Goal: Information Seeking & Learning: Learn about a topic

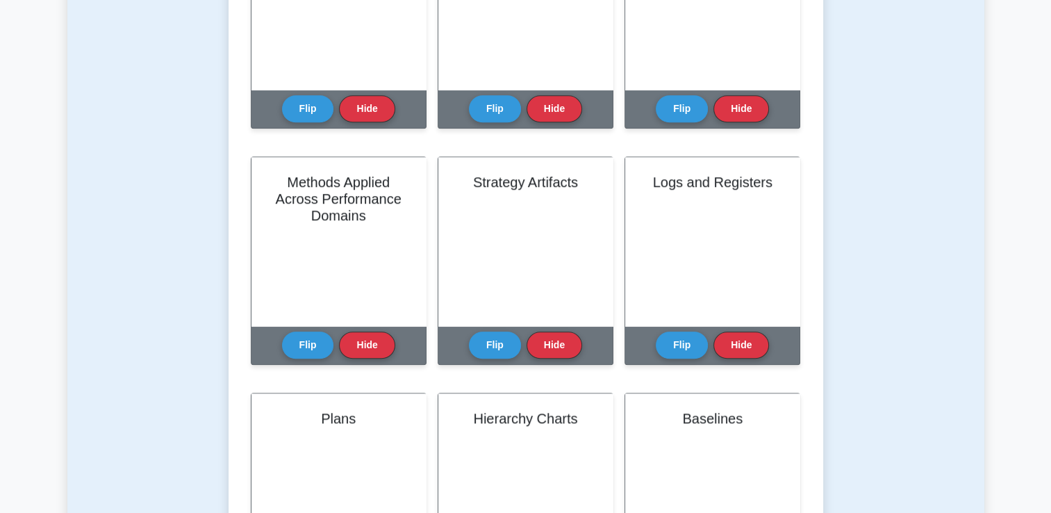
scroll to position [1144, 0]
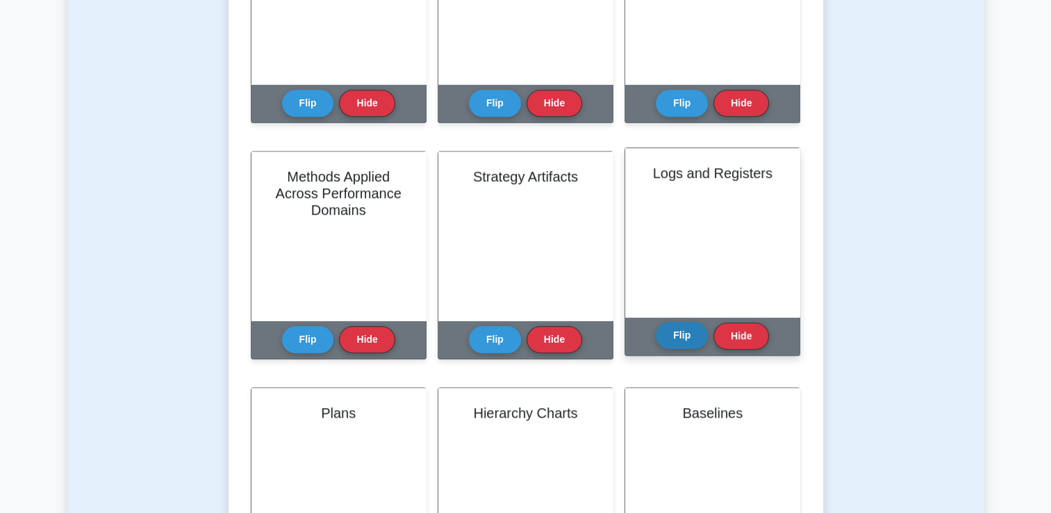
click at [686, 340] on button "Flip" at bounding box center [682, 335] width 52 height 27
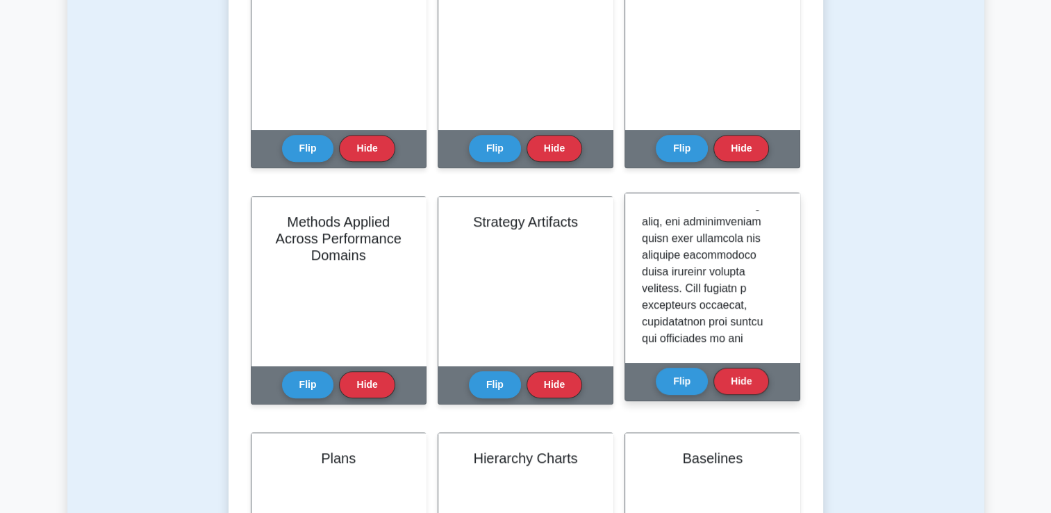
scroll to position [852, 0]
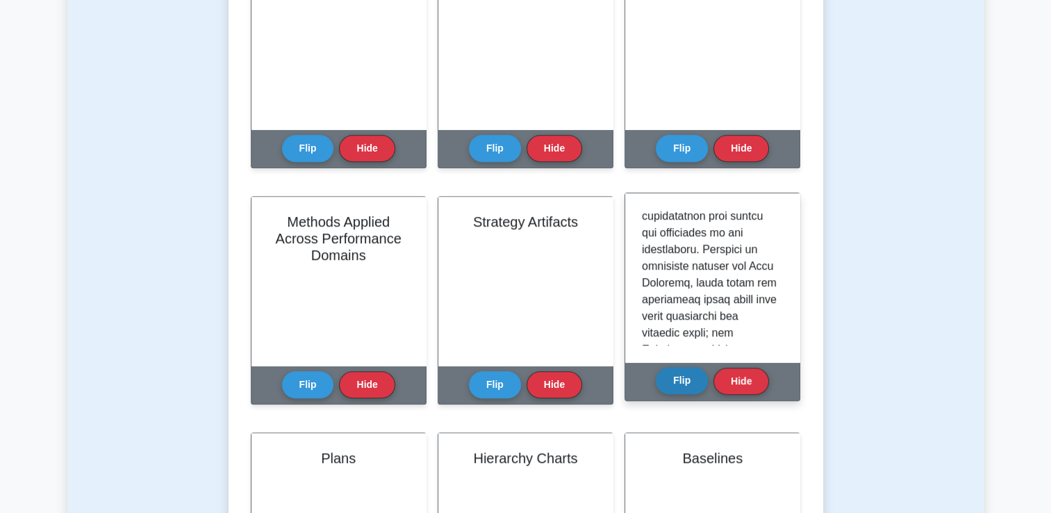
click at [681, 377] on button "Flip" at bounding box center [682, 380] width 52 height 27
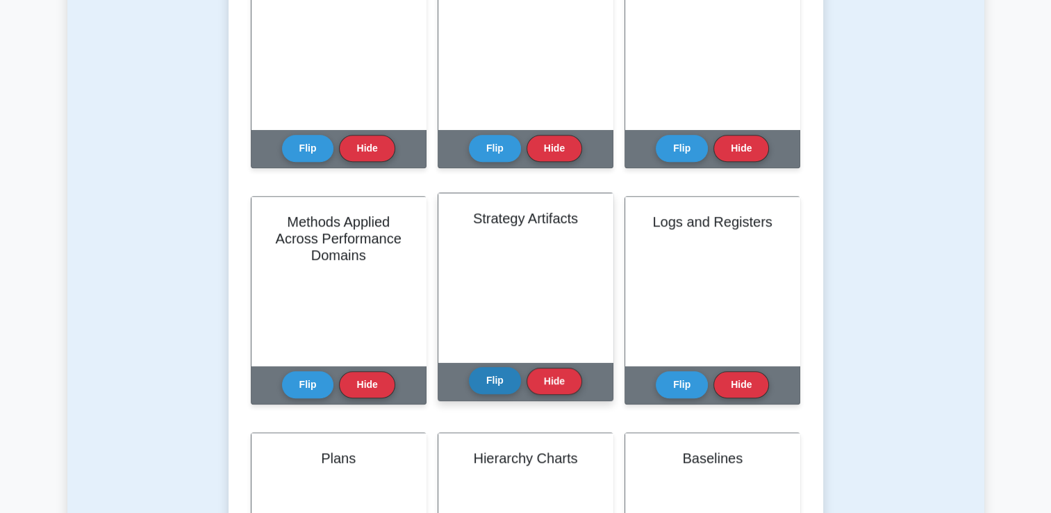
click at [481, 384] on button "Flip" at bounding box center [495, 380] width 52 height 27
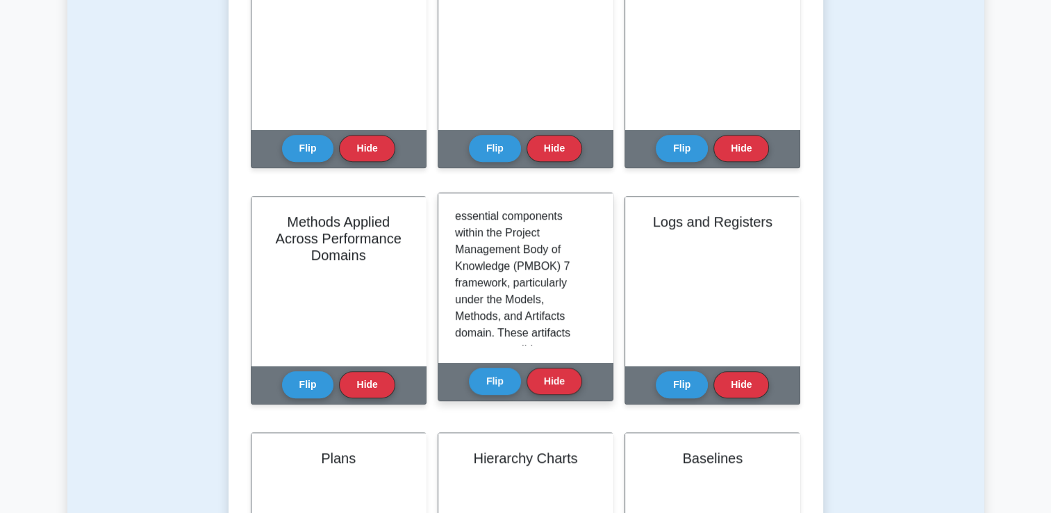
scroll to position [0, 0]
click at [497, 370] on button "Flip" at bounding box center [495, 380] width 52 height 27
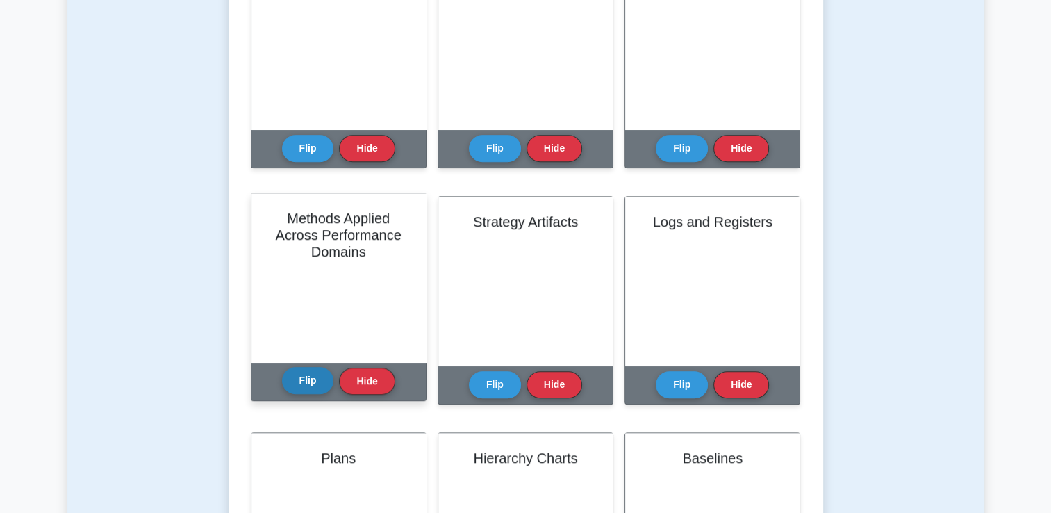
click at [303, 376] on button "Flip" at bounding box center [308, 380] width 52 height 27
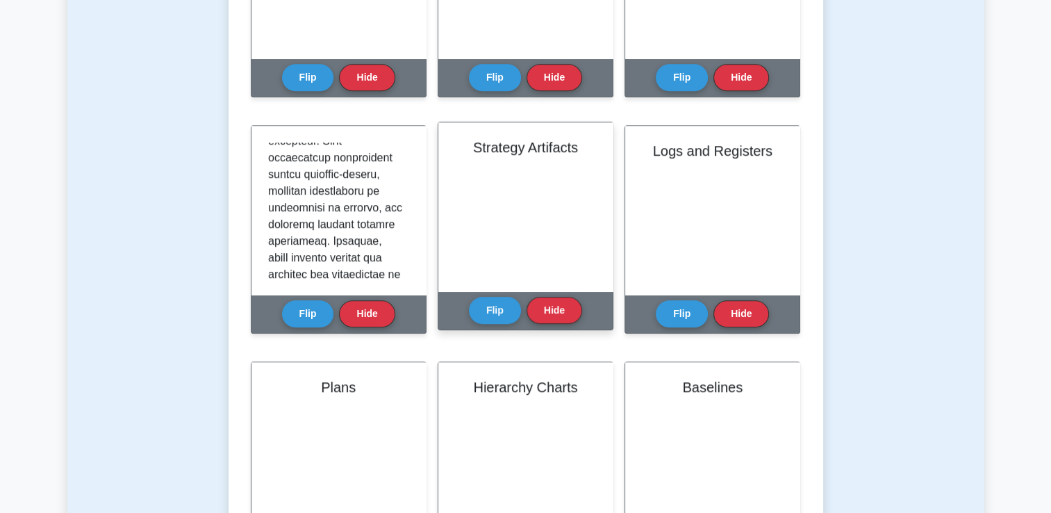
scroll to position [1216, 0]
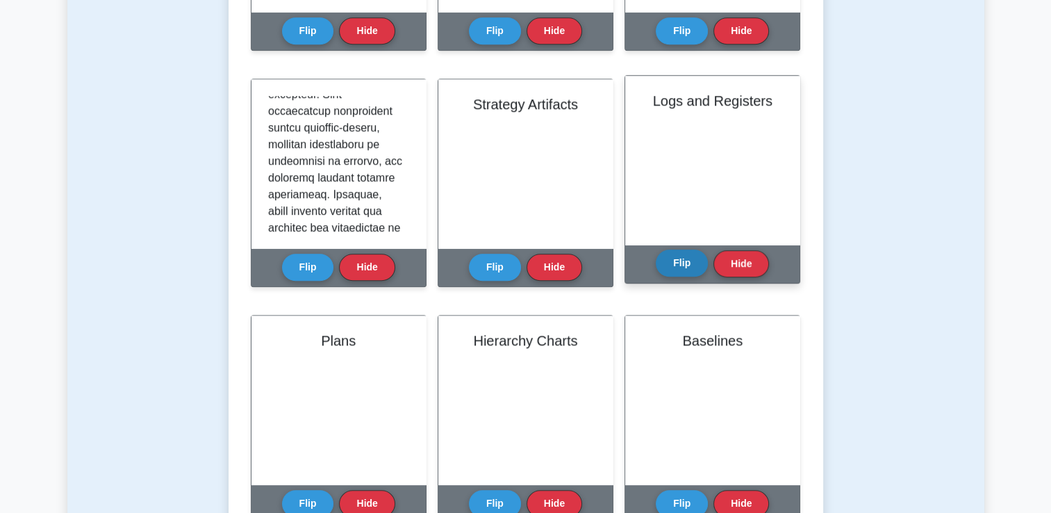
click at [680, 258] on button "Flip" at bounding box center [682, 262] width 52 height 27
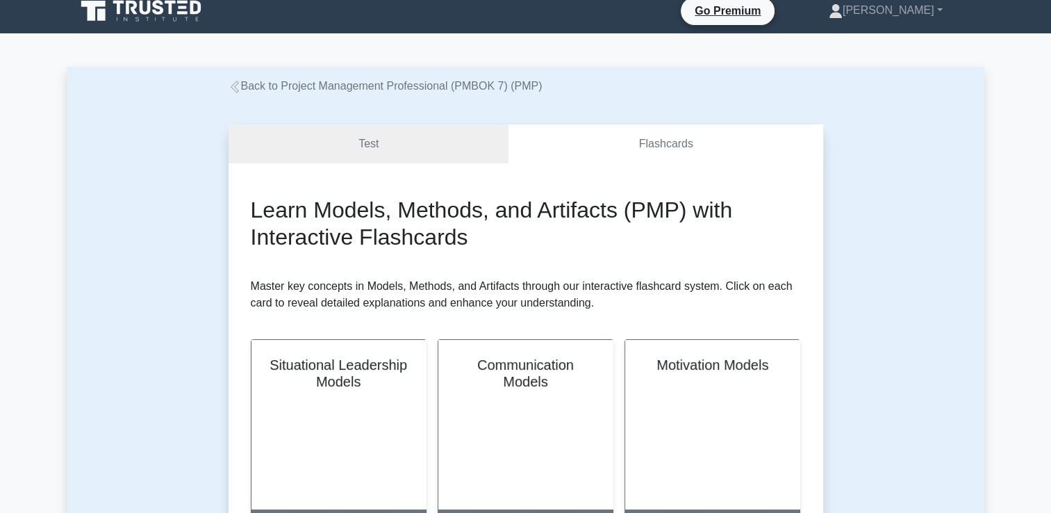
scroll to position [50, 0]
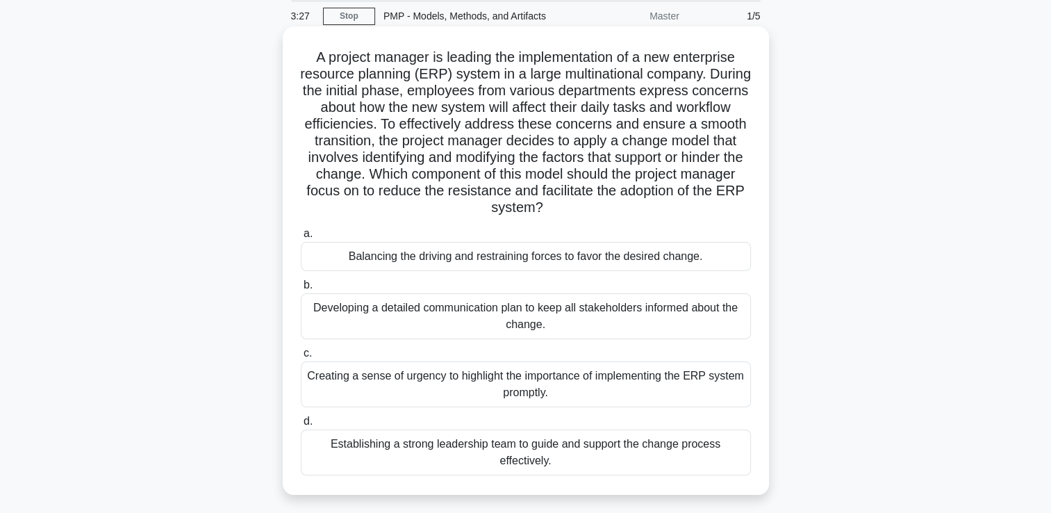
scroll to position [50, 0]
click at [454, 265] on div "Balancing the driving and restraining forces to favor the desired change." at bounding box center [526, 257] width 450 height 29
click at [301, 240] on input "a. Balancing the driving and restraining forces to favor the desired change." at bounding box center [301, 235] width 0 height 9
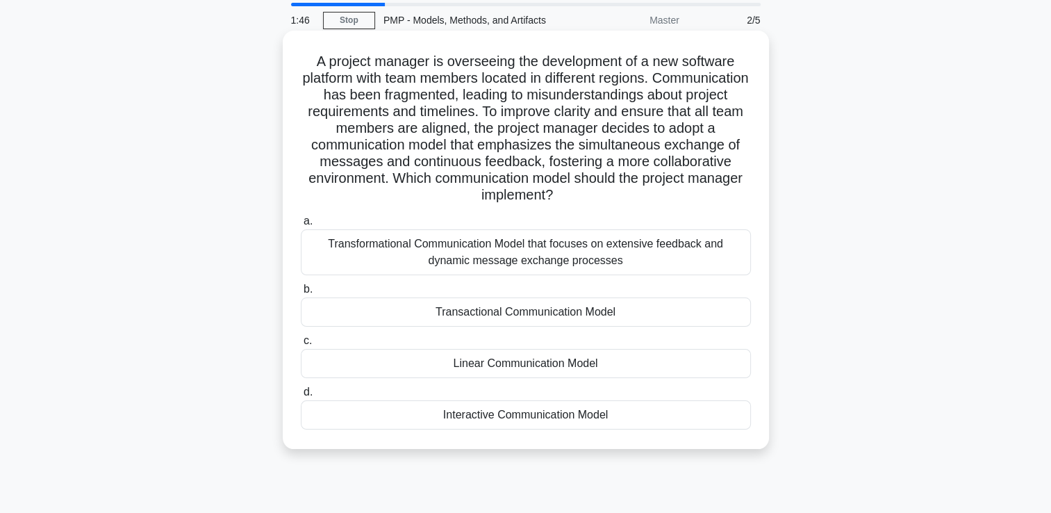
scroll to position [33, 0]
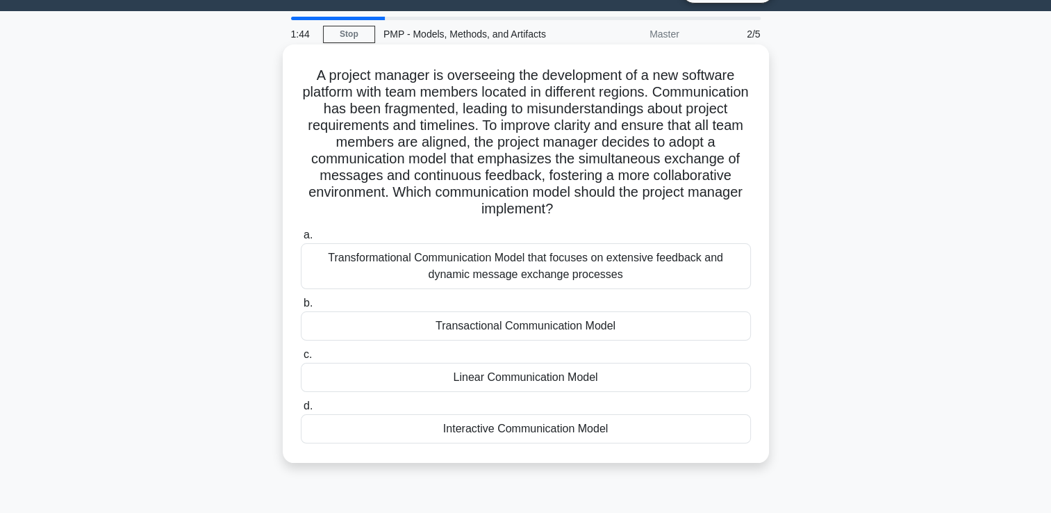
click at [491, 324] on div "Transactional Communication Model" at bounding box center [526, 325] width 450 height 29
click at [301, 308] on input "b. Transactional Communication Model" at bounding box center [301, 303] width 0 height 9
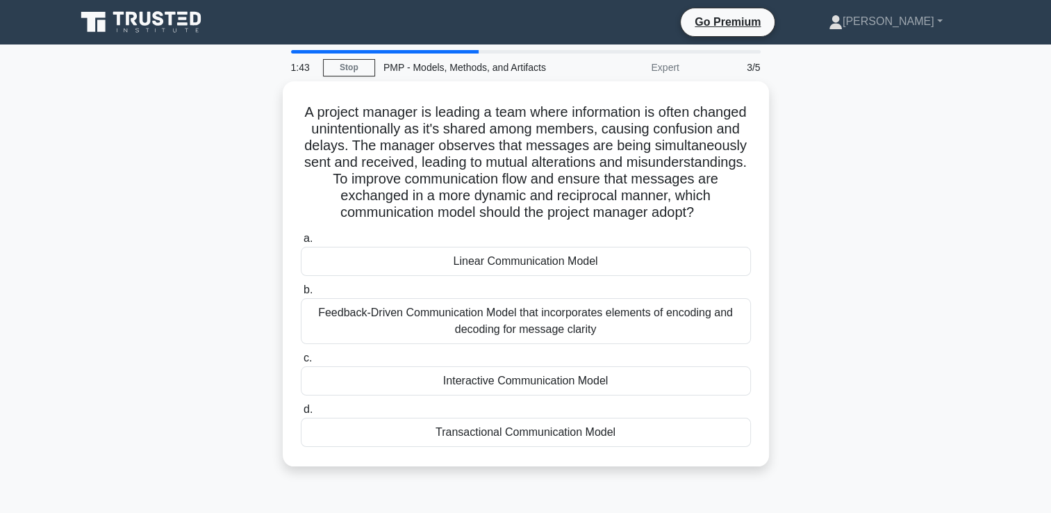
scroll to position [0, 0]
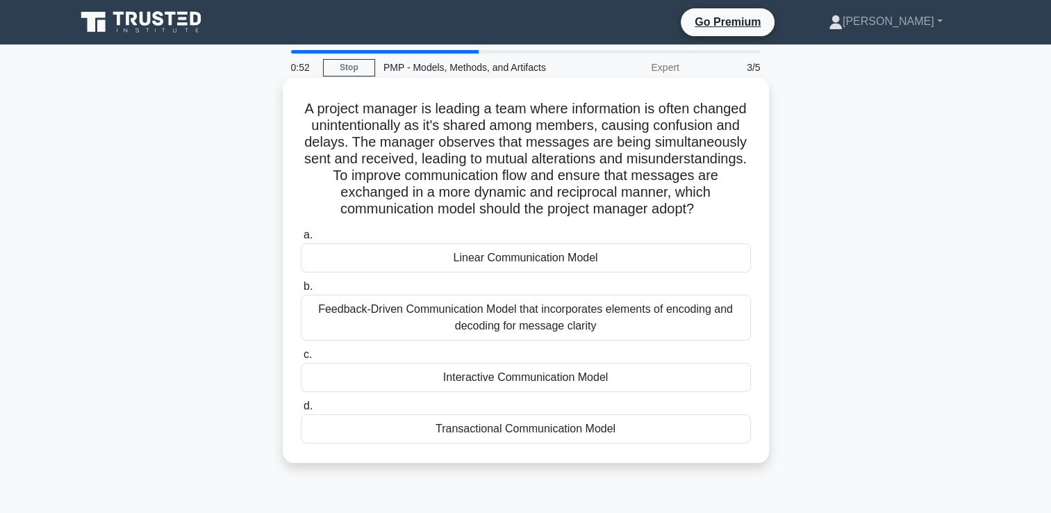
click at [545, 254] on div "Linear Communication Model" at bounding box center [526, 257] width 450 height 29
click at [301, 240] on input "a. Linear Communication Model" at bounding box center [301, 235] width 0 height 9
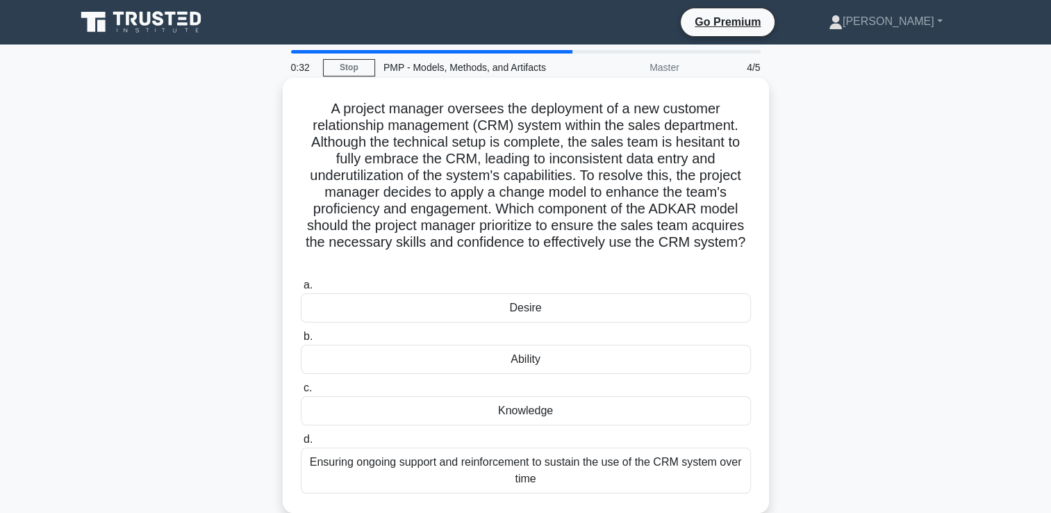
click at [486, 410] on div "Knowledge" at bounding box center [526, 410] width 450 height 29
click at [301, 392] on input "c. Knowledge" at bounding box center [301, 387] width 0 height 9
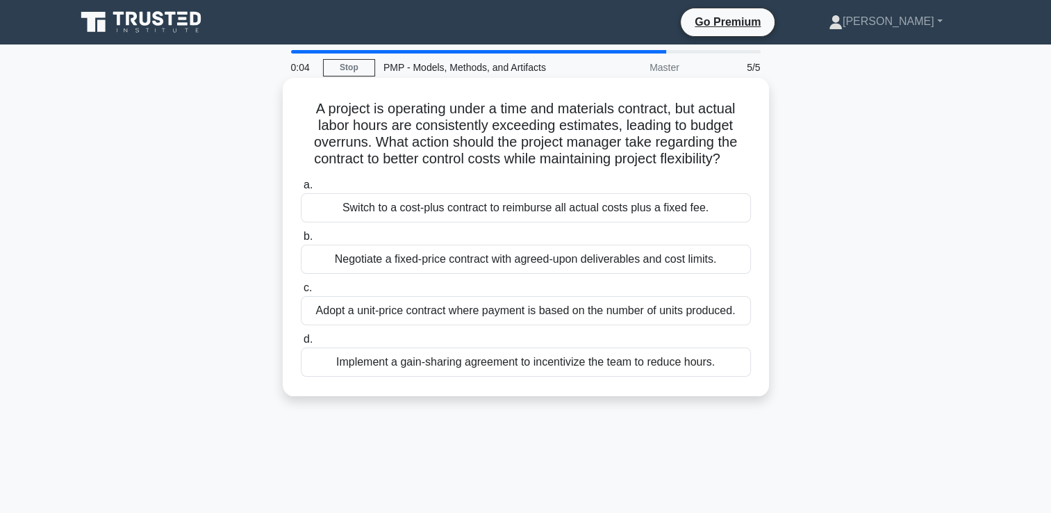
click at [523, 308] on div "Adopt a unit-price contract where payment is based on the number of units produ…" at bounding box center [526, 310] width 450 height 29
click at [301, 292] on input "c. Adopt a unit-price contract where payment is based on the number of units pr…" at bounding box center [301, 287] width 0 height 9
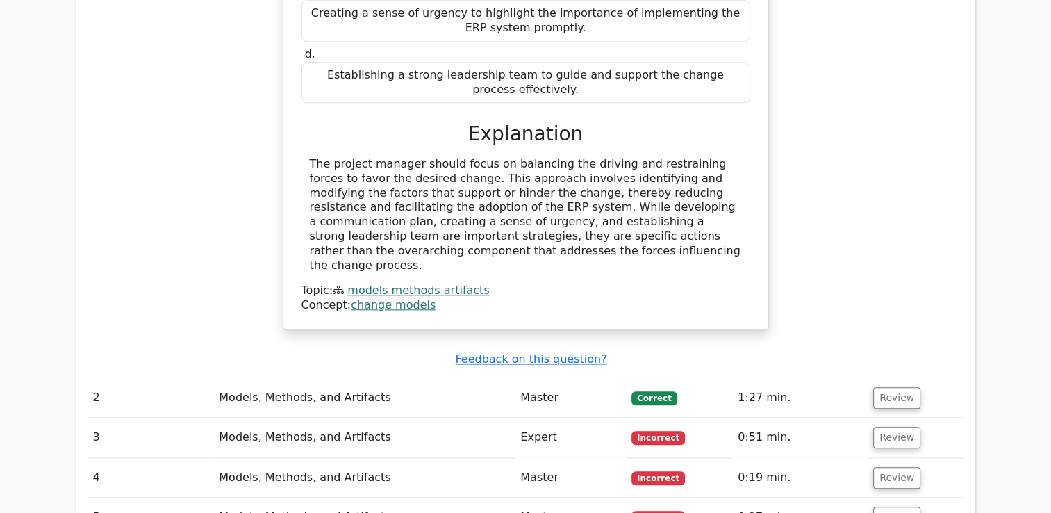
scroll to position [1445, 0]
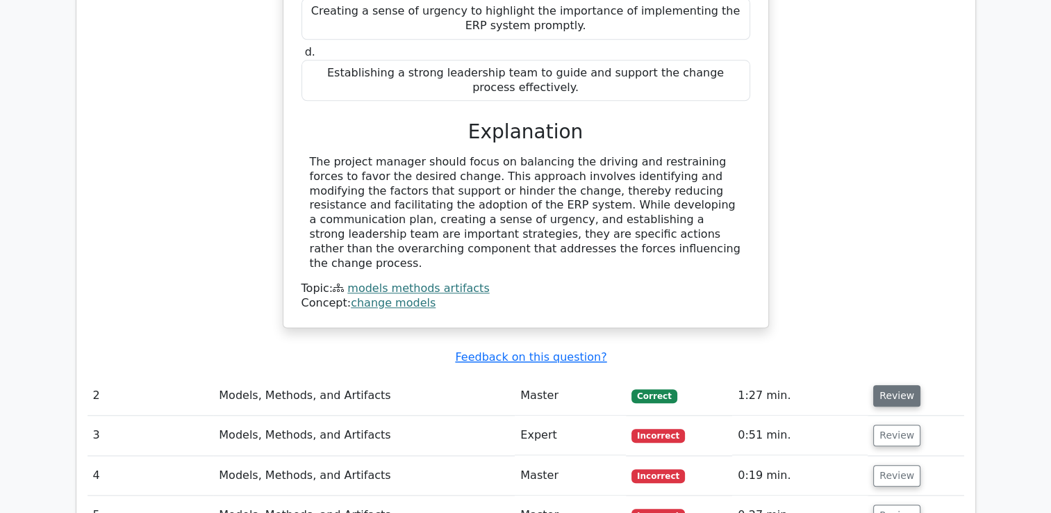
click at [881, 385] on button "Review" at bounding box center [896, 396] width 47 height 22
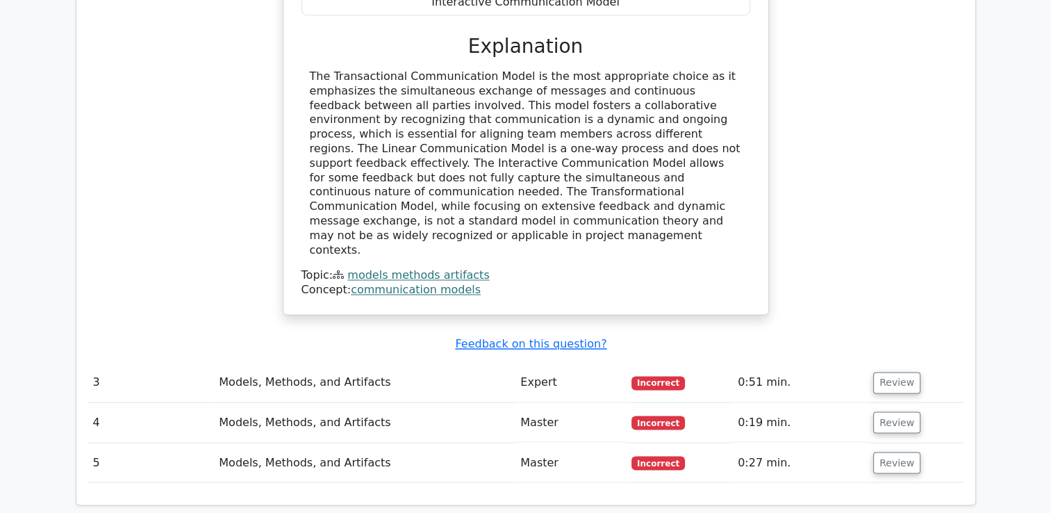
scroll to position [2239, 0]
click at [888, 372] on button "Review" at bounding box center [896, 383] width 47 height 22
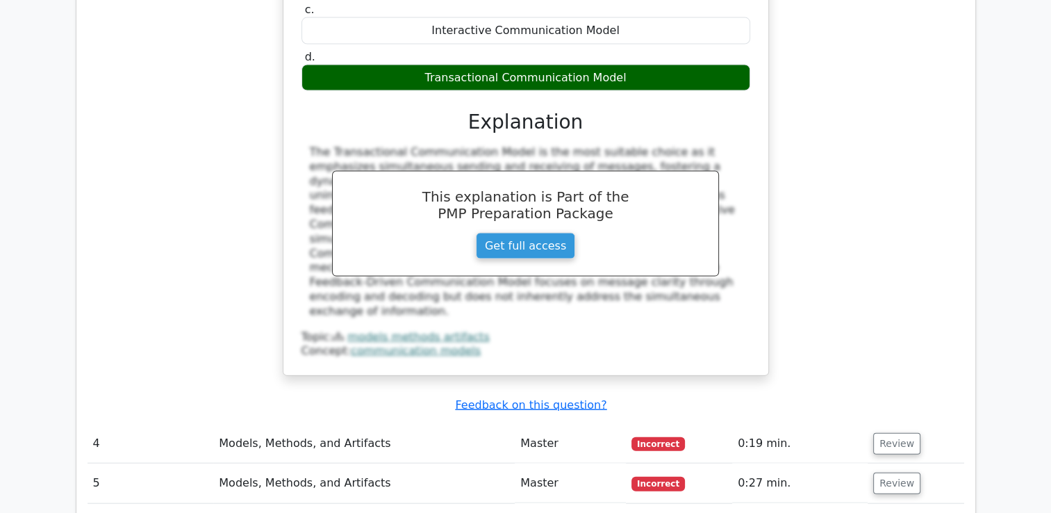
scroll to position [2911, 0]
click at [894, 433] on button "Review" at bounding box center [896, 444] width 47 height 22
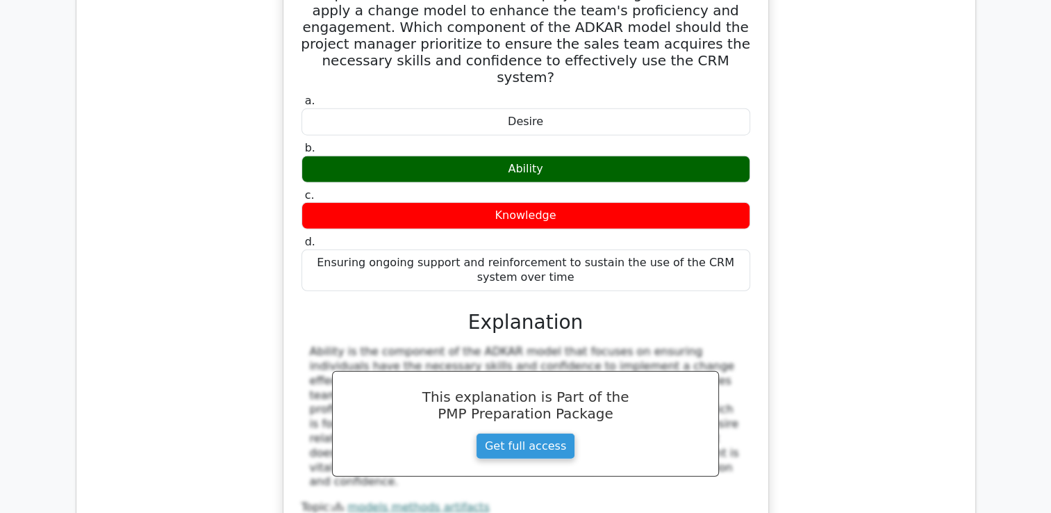
scroll to position [3726, 0]
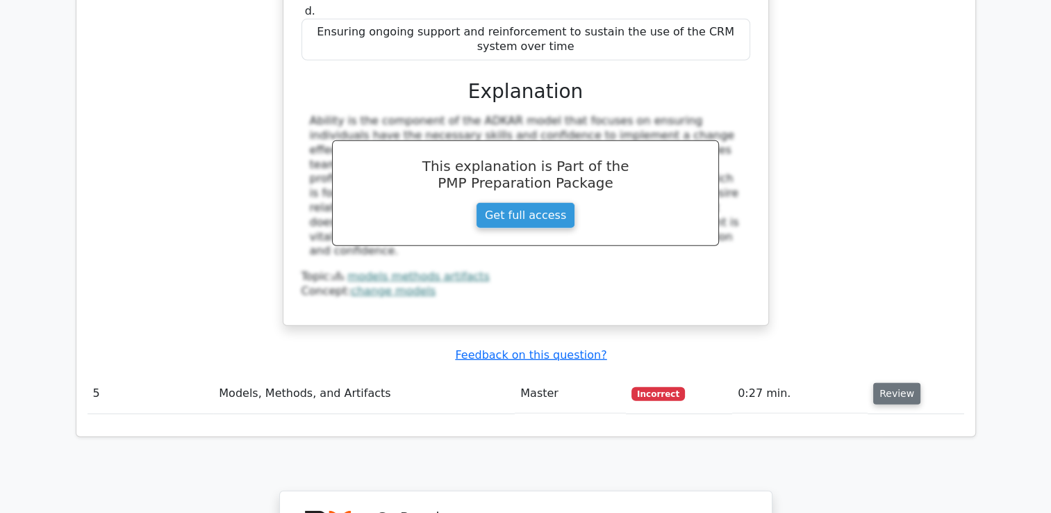
click at [878, 383] on button "Review" at bounding box center [896, 394] width 47 height 22
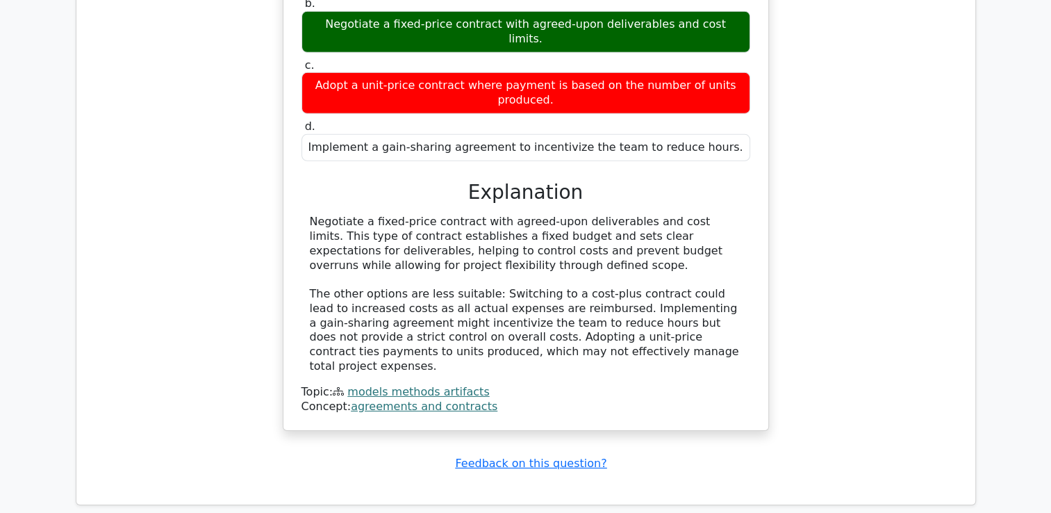
scroll to position [4246, 0]
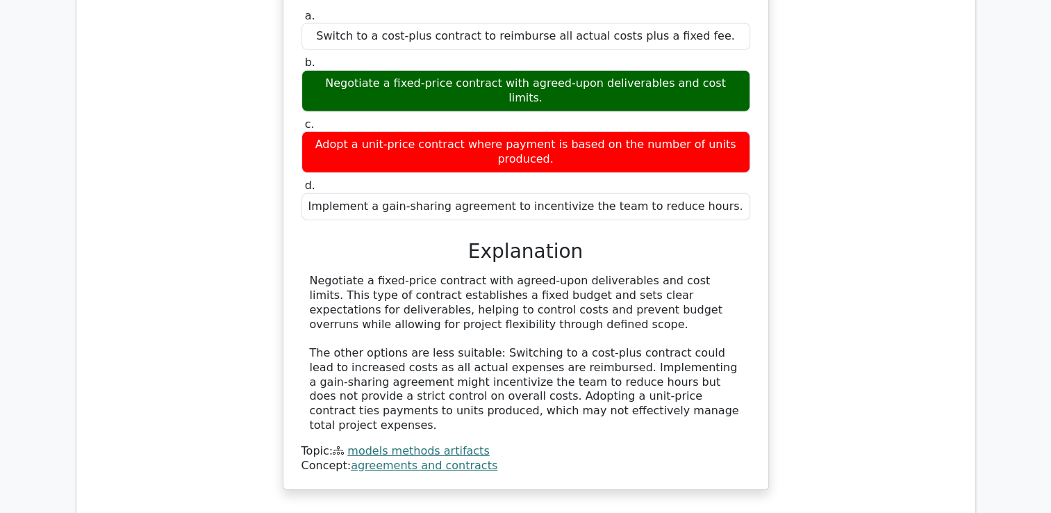
click at [563, 512] on u "Feedback on this question?" at bounding box center [530, 518] width 151 height 13
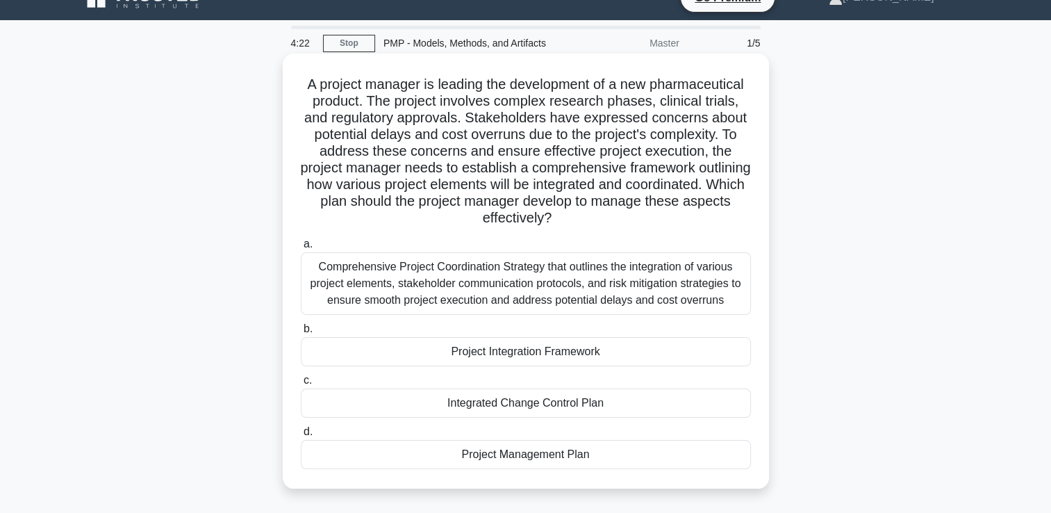
scroll to position [22, 0]
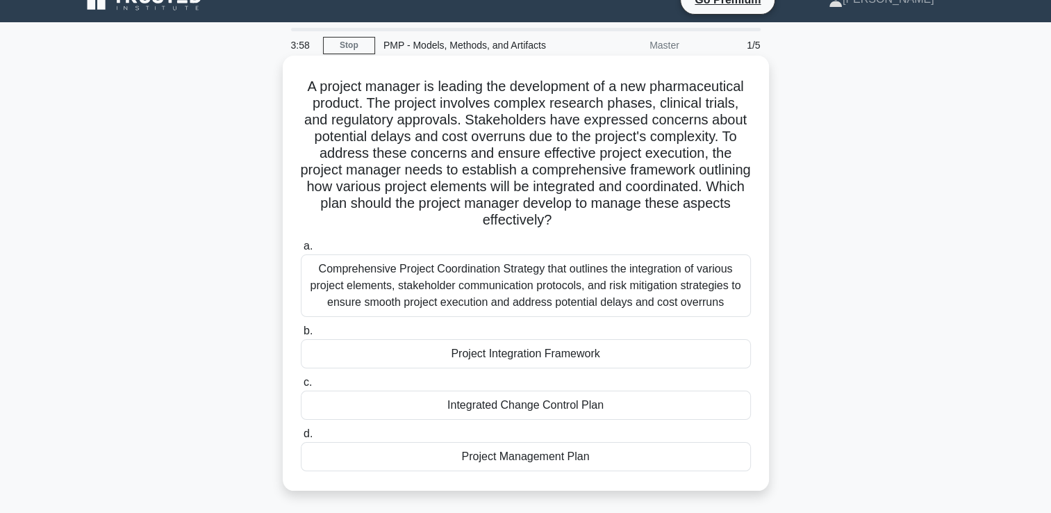
click at [483, 359] on div "Project Integration Framework" at bounding box center [526, 353] width 450 height 29
click at [301, 335] on input "b. Project Integration Framework" at bounding box center [301, 330] width 0 height 9
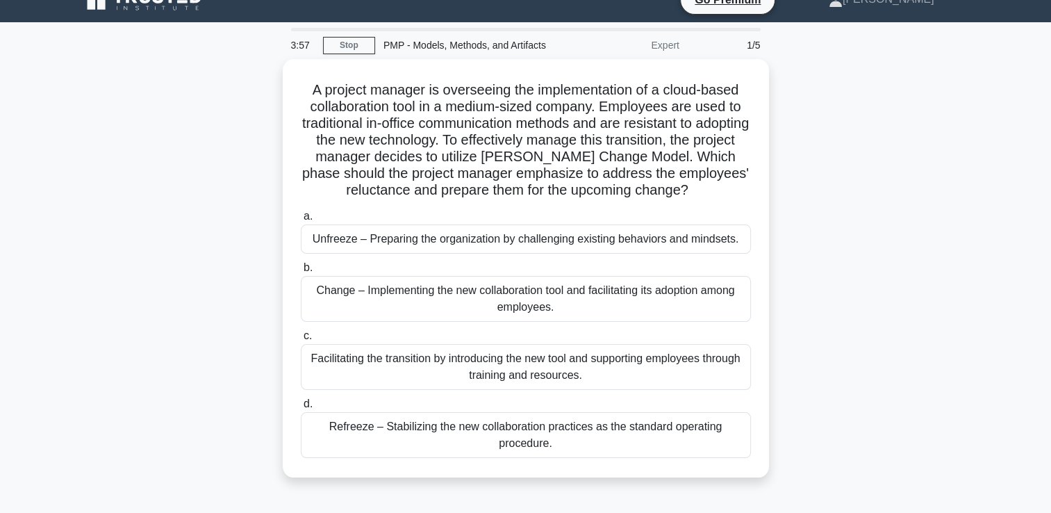
scroll to position [0, 0]
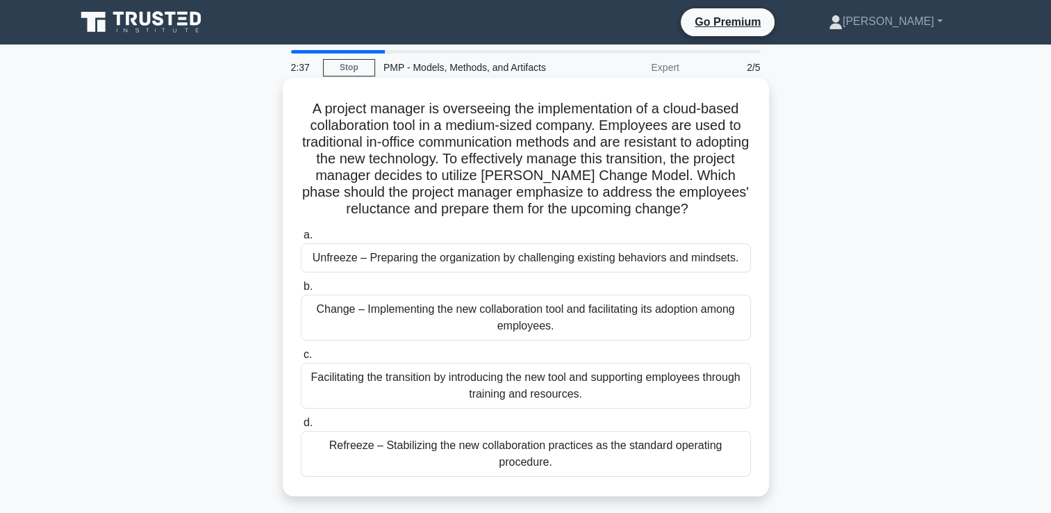
click at [521, 390] on div "Facilitating the transition by introducing the new tool and supporting employee…" at bounding box center [526, 386] width 450 height 46
click at [301, 359] on input "c. Facilitating the transition by introducing the new tool and supporting emplo…" at bounding box center [301, 354] width 0 height 9
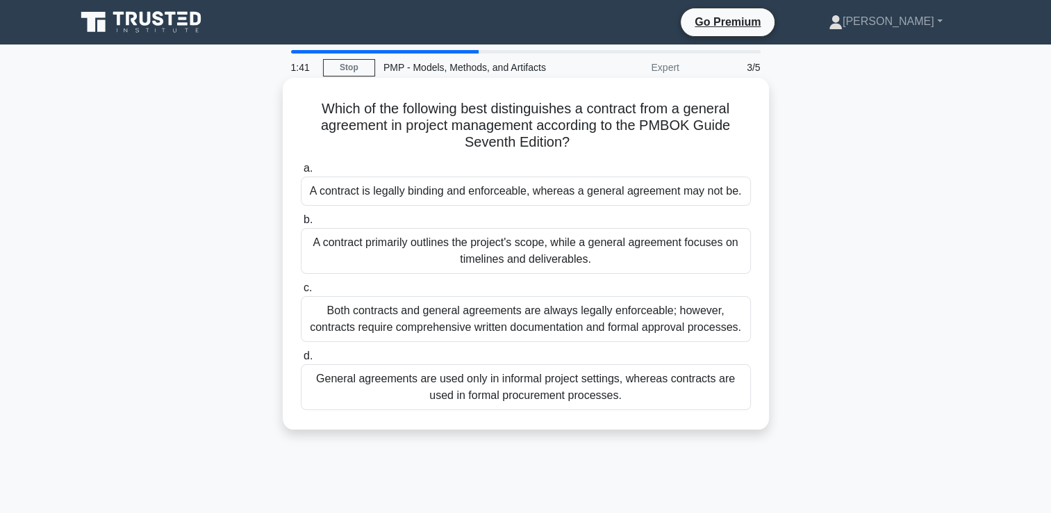
click at [500, 267] on div "A contract primarily outlines the project's scope, while a general agreement fo…" at bounding box center [526, 251] width 450 height 46
click at [301, 224] on input "b. A contract primarily outlines the project's scope, while a general agreement…" at bounding box center [301, 219] width 0 height 9
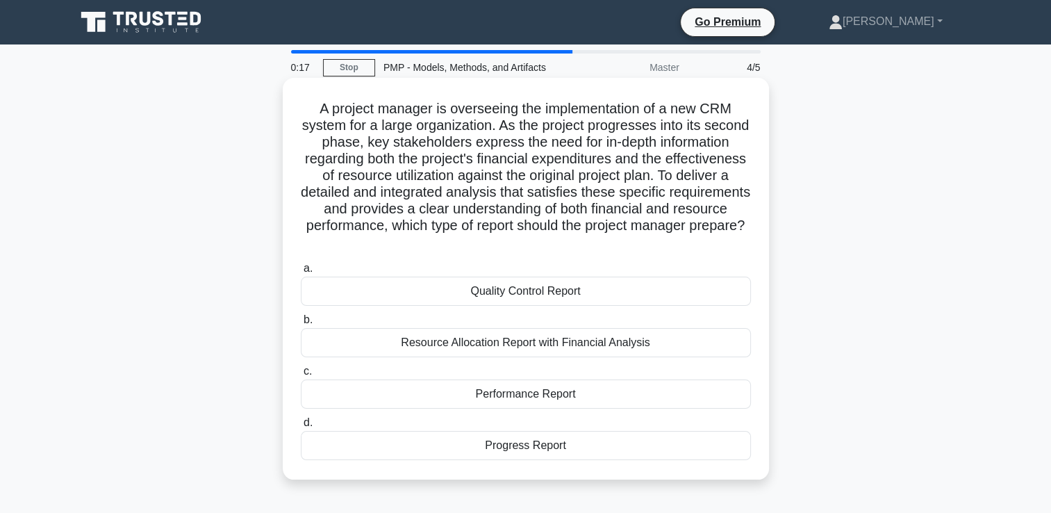
click at [520, 298] on div "Quality Control Report" at bounding box center [526, 290] width 450 height 29
click at [301, 273] on input "a. Quality Control Report" at bounding box center [301, 268] width 0 height 9
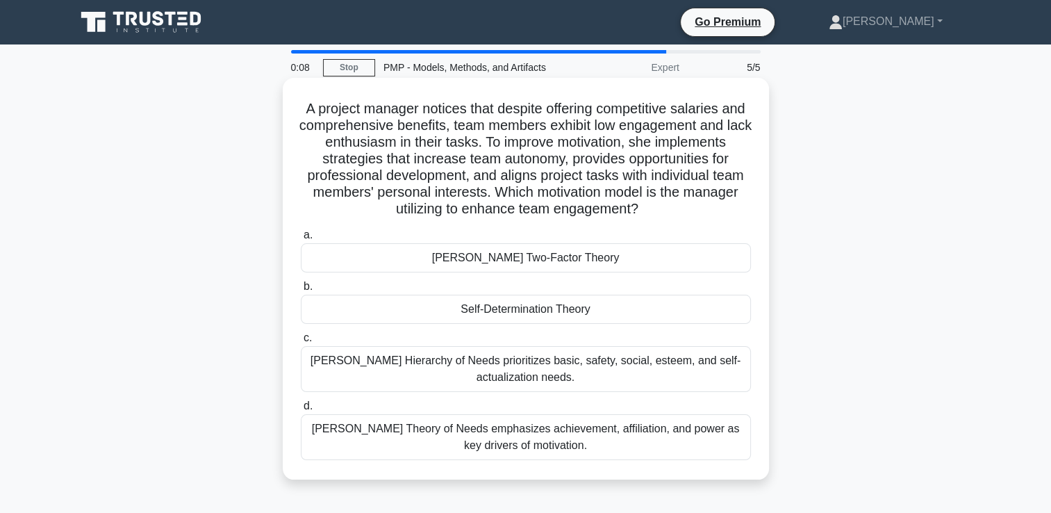
click at [511, 376] on div "Maslow's Hierarchy of Needs prioritizes basic, safety, social, esteem, and self…" at bounding box center [526, 369] width 450 height 46
click at [301, 342] on input "c. Maslow's Hierarchy of Needs prioritizes basic, safety, social, esteem, and s…" at bounding box center [301, 337] width 0 height 9
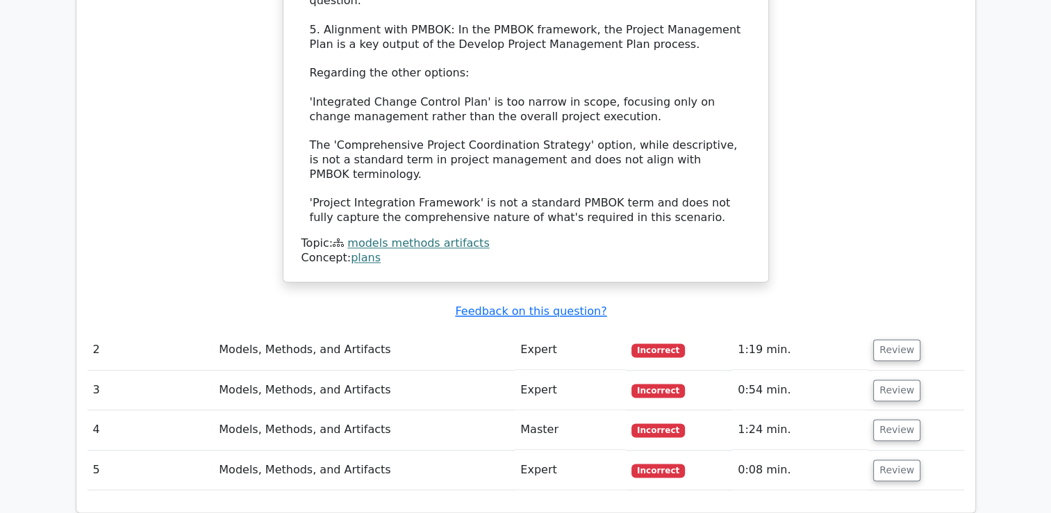
scroll to position [1866, 0]
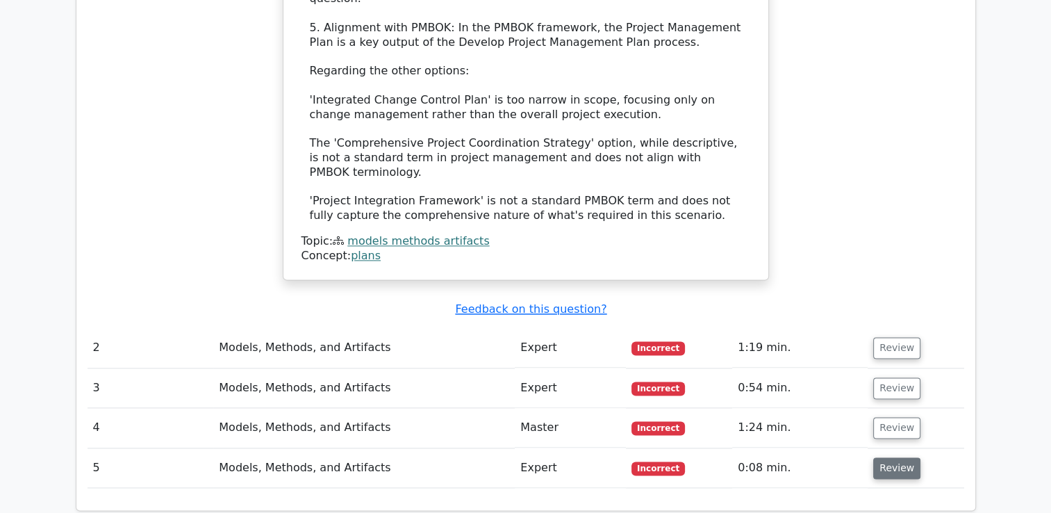
click at [895, 457] on button "Review" at bounding box center [896, 468] width 47 height 22
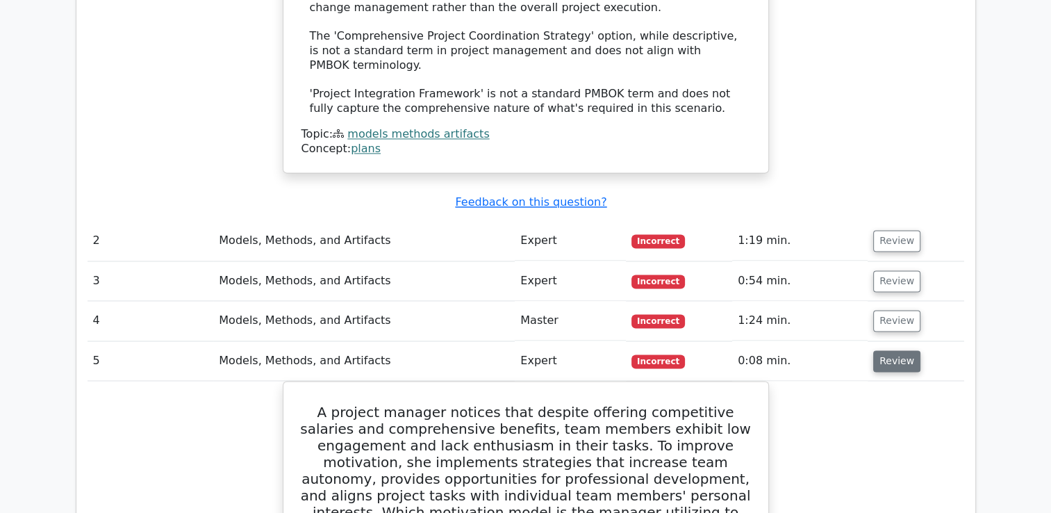
scroll to position [1972, 0]
click at [889, 310] on button "Review" at bounding box center [896, 321] width 47 height 22
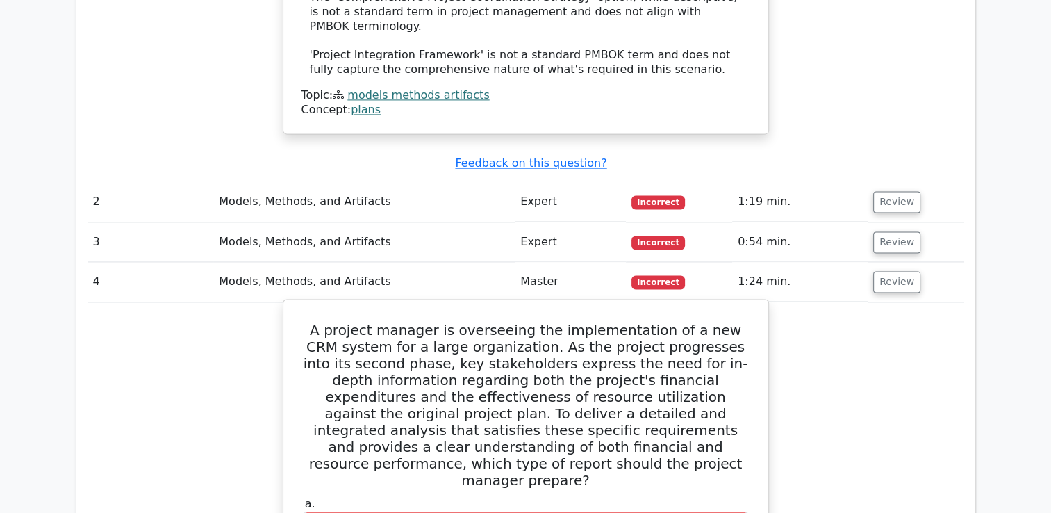
scroll to position [2009, 0]
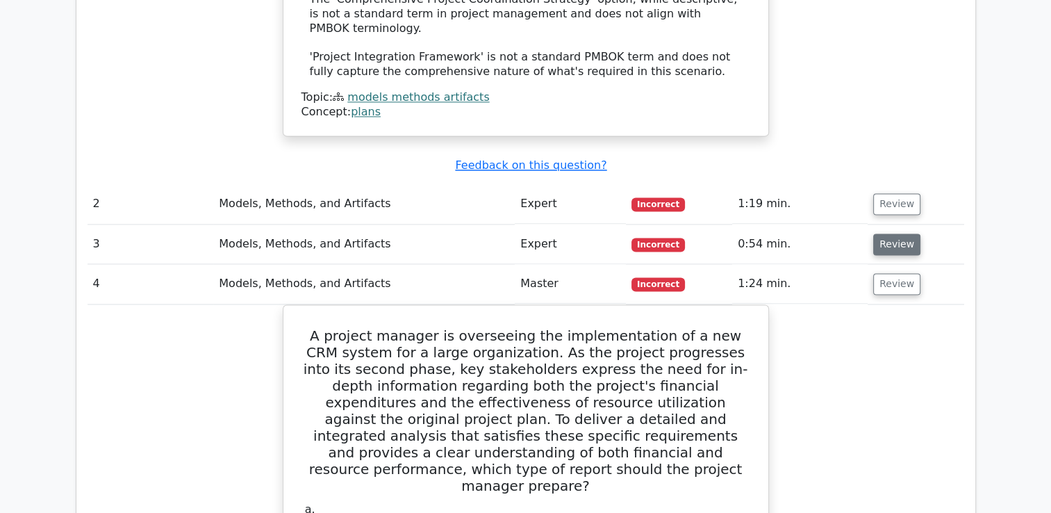
click at [878, 233] on button "Review" at bounding box center [896, 244] width 47 height 22
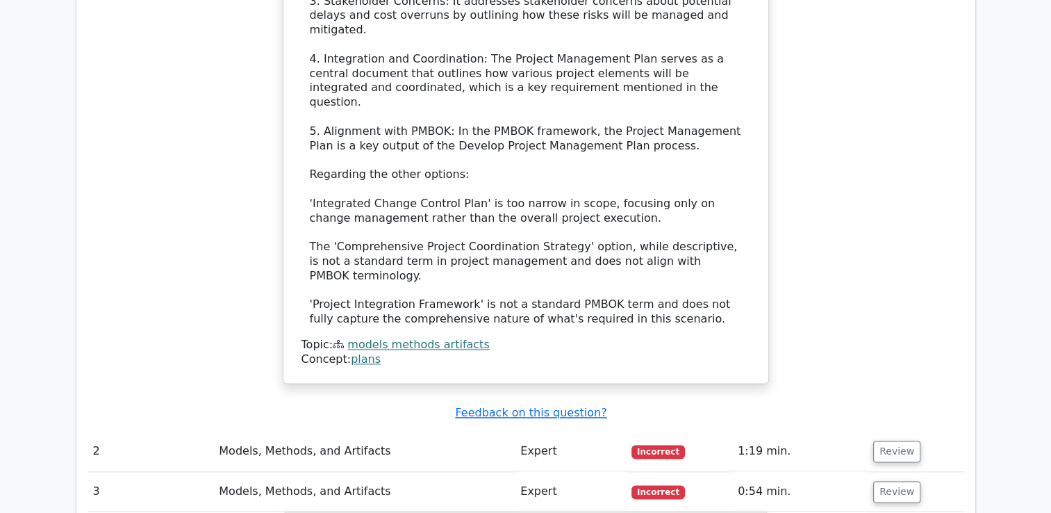
scroll to position [1758, 0]
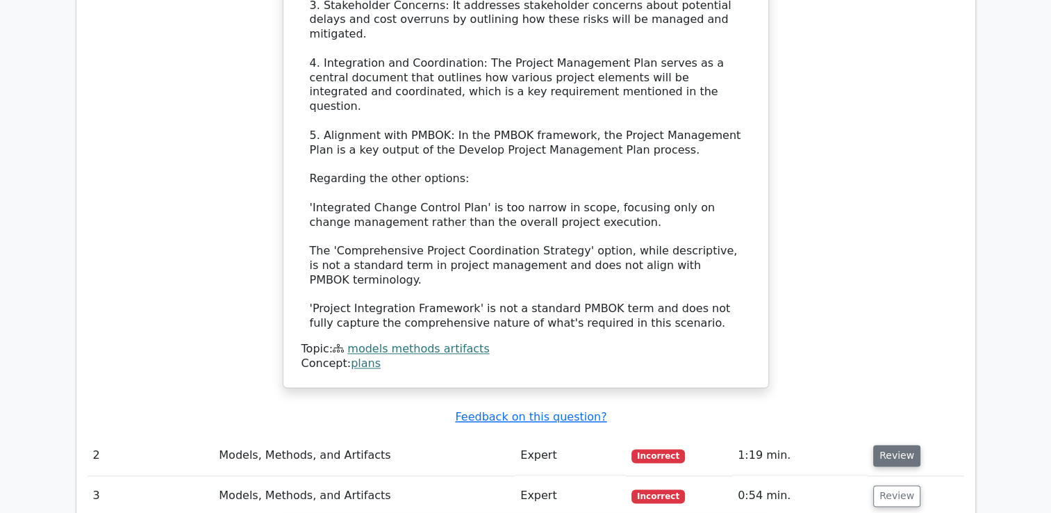
click at [904, 445] on button "Review" at bounding box center [896, 456] width 47 height 22
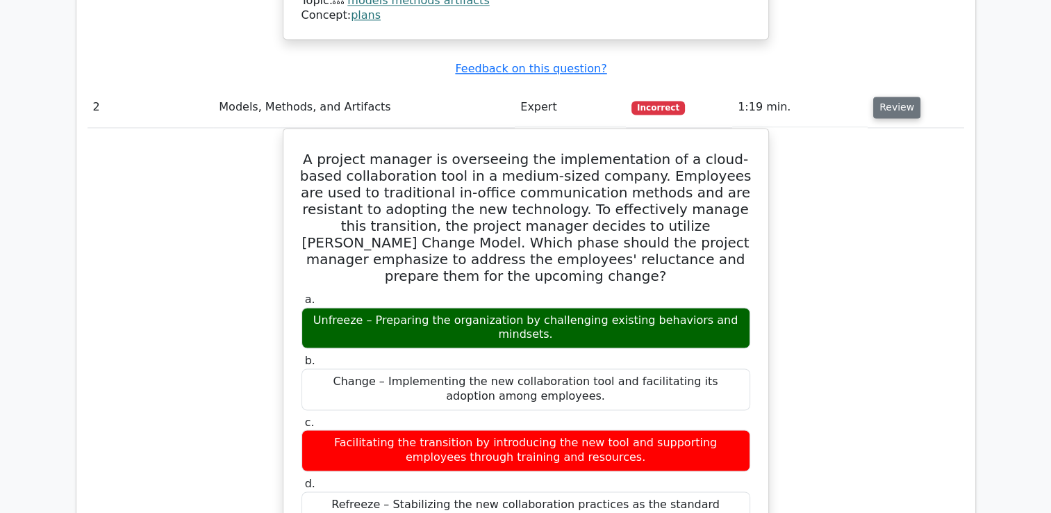
scroll to position [2107, 0]
